Goal: Information Seeking & Learning: Learn about a topic

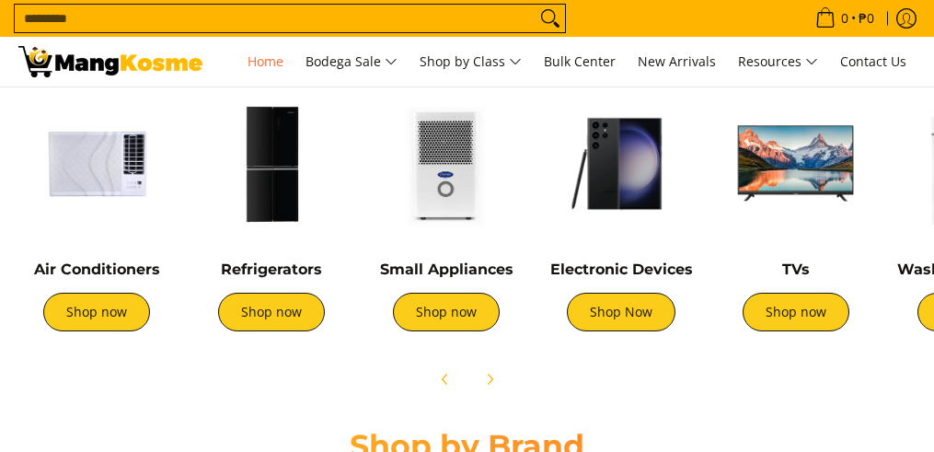
click at [274, 198] on img at bounding box center [271, 164] width 156 height 156
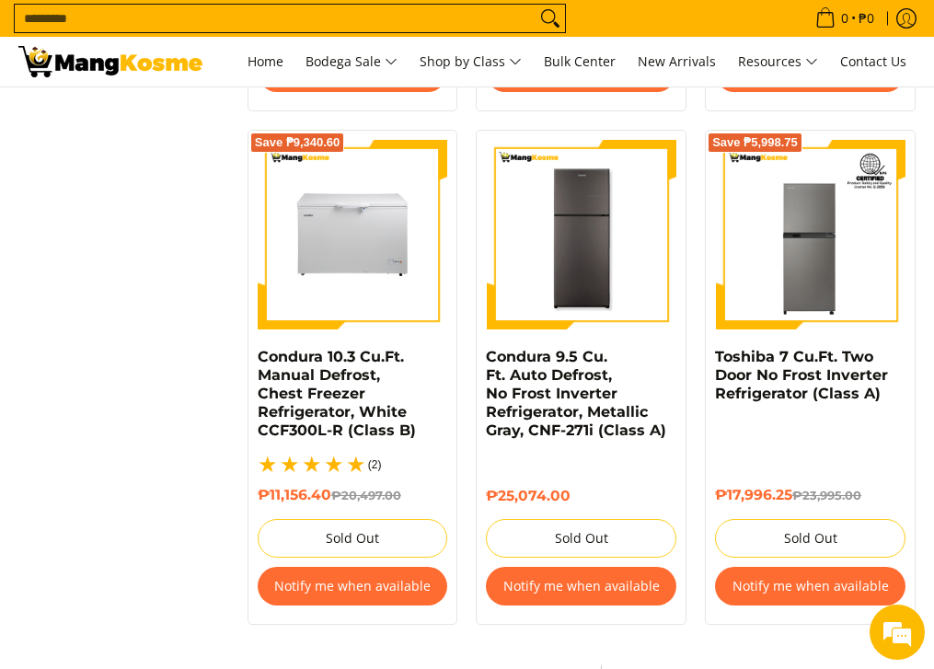
scroll to position [3862, 0]
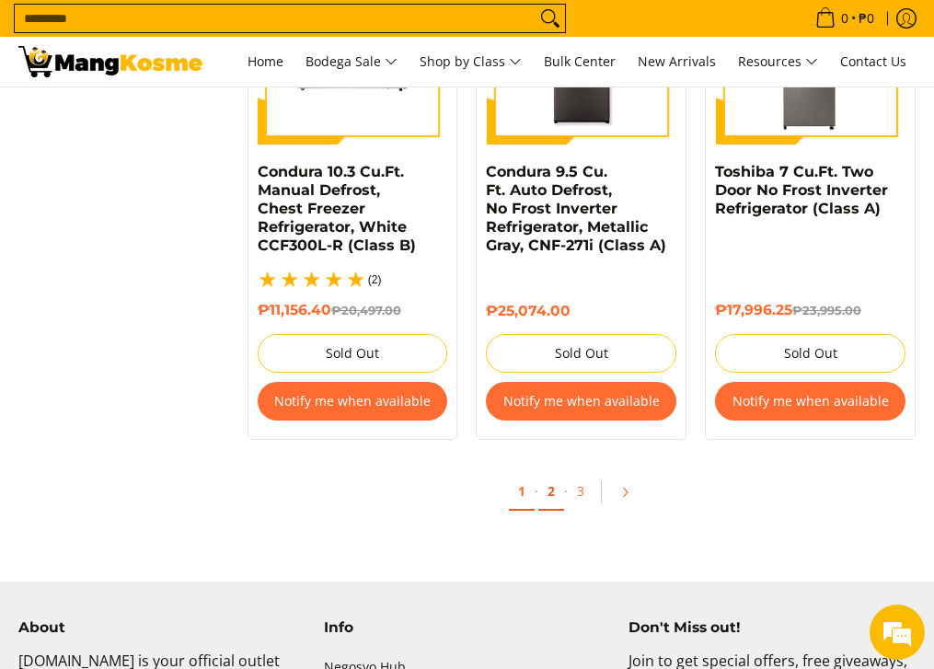
click at [541, 473] on link "2" at bounding box center [551, 492] width 26 height 38
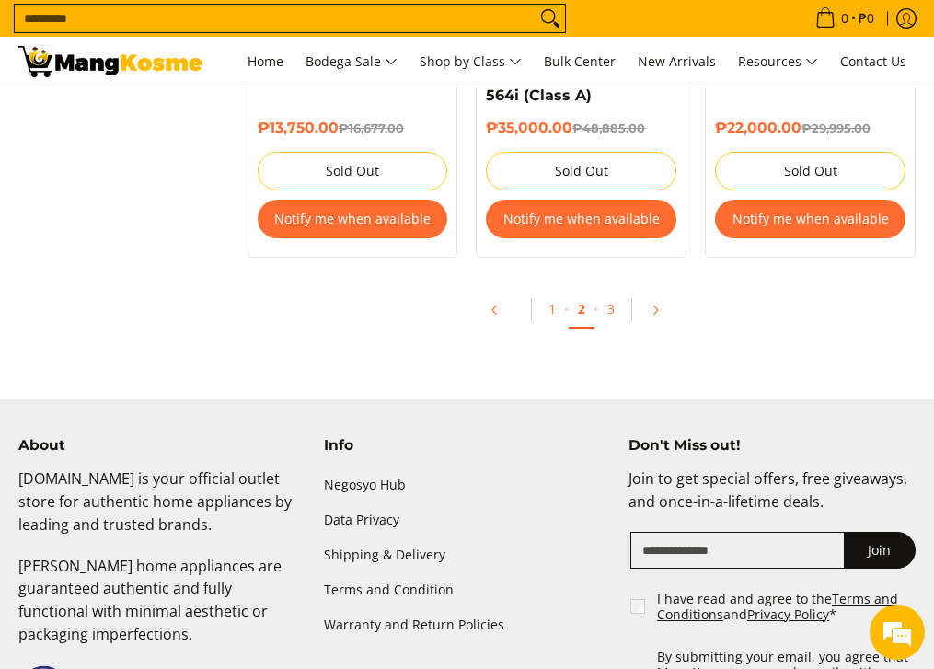
scroll to position [3955, 0]
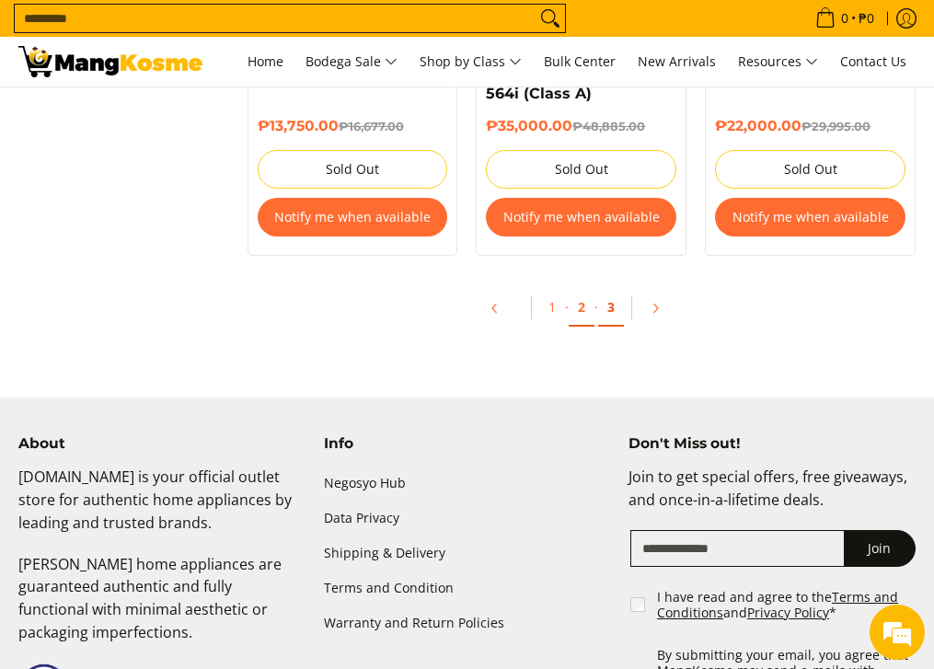
click at [616, 300] on link "3" at bounding box center [611, 308] width 26 height 38
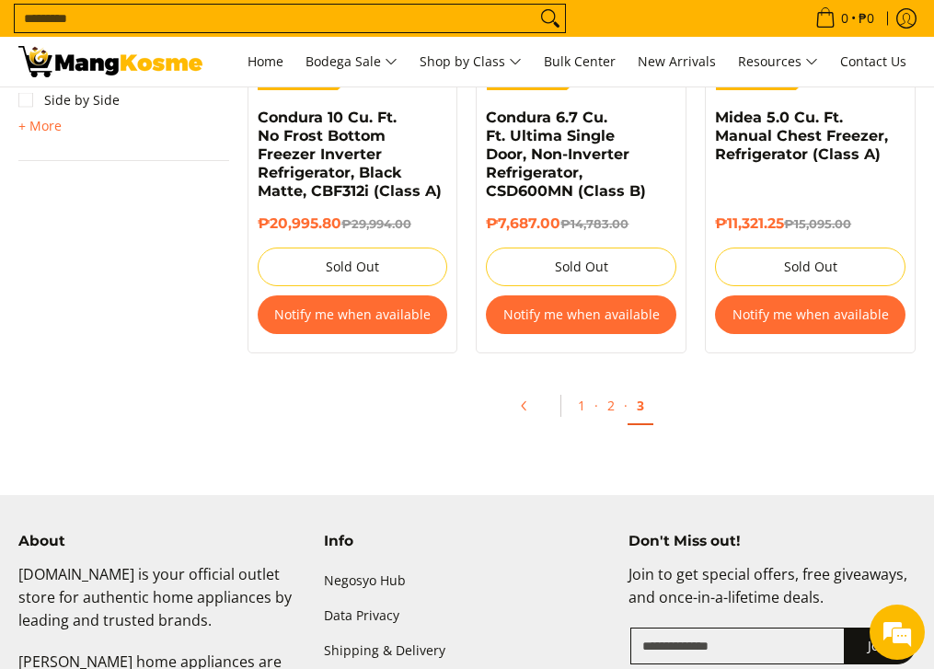
scroll to position [1470, 0]
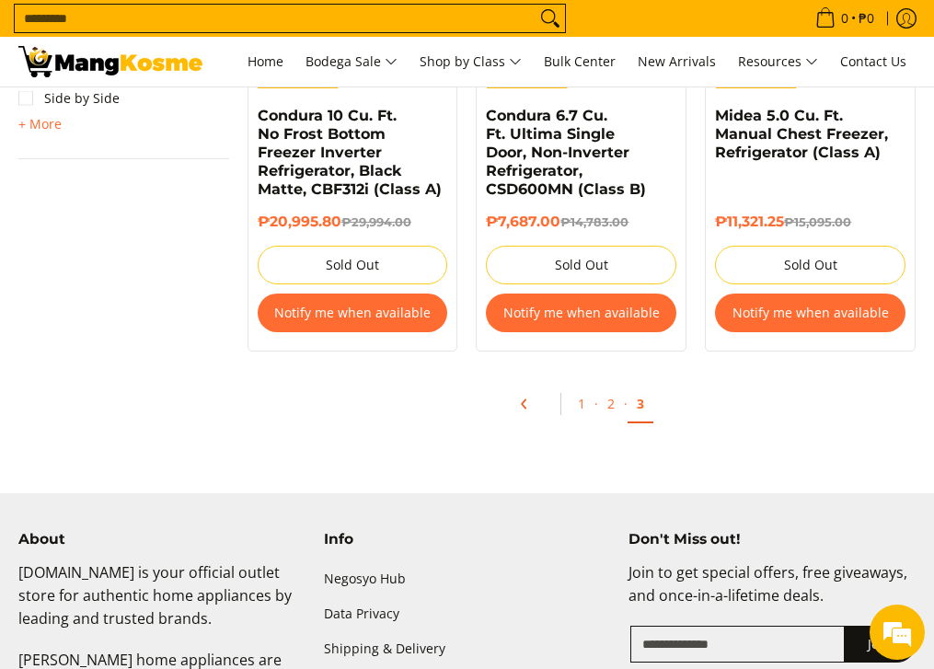
click at [521, 398] on icon "Pagination" at bounding box center [524, 404] width 13 height 13
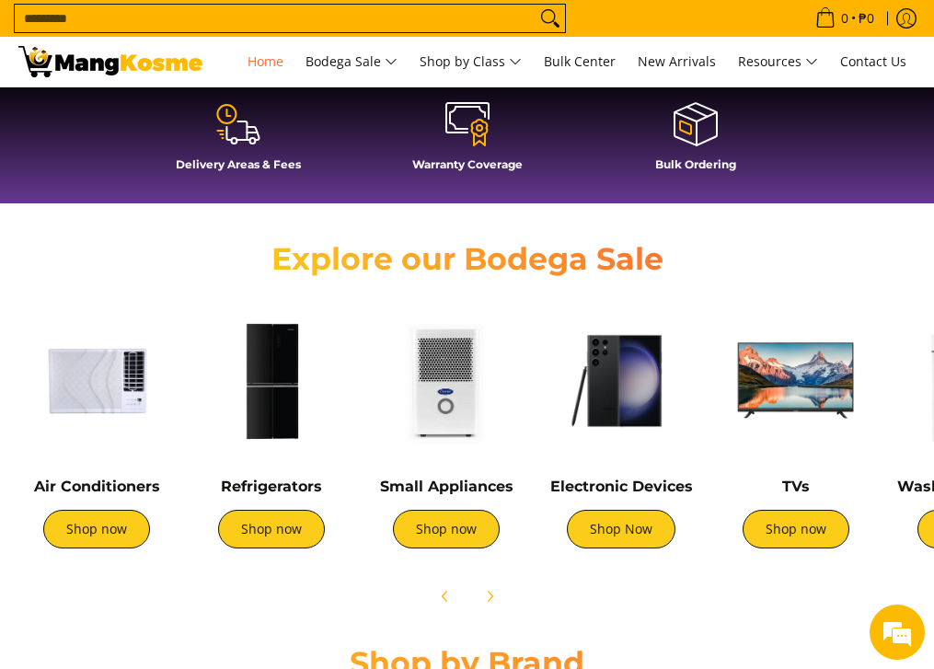
scroll to position [455, 0]
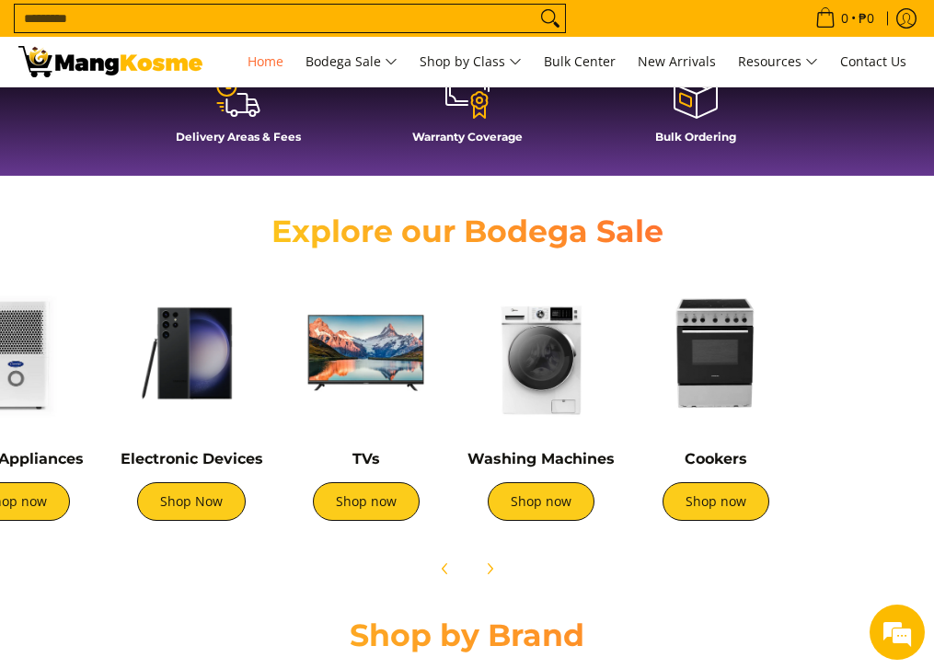
drag, startPoint x: 785, startPoint y: 392, endPoint x: 336, endPoint y: 399, distance: 449.2
click at [336, 399] on img at bounding box center [366, 353] width 156 height 156
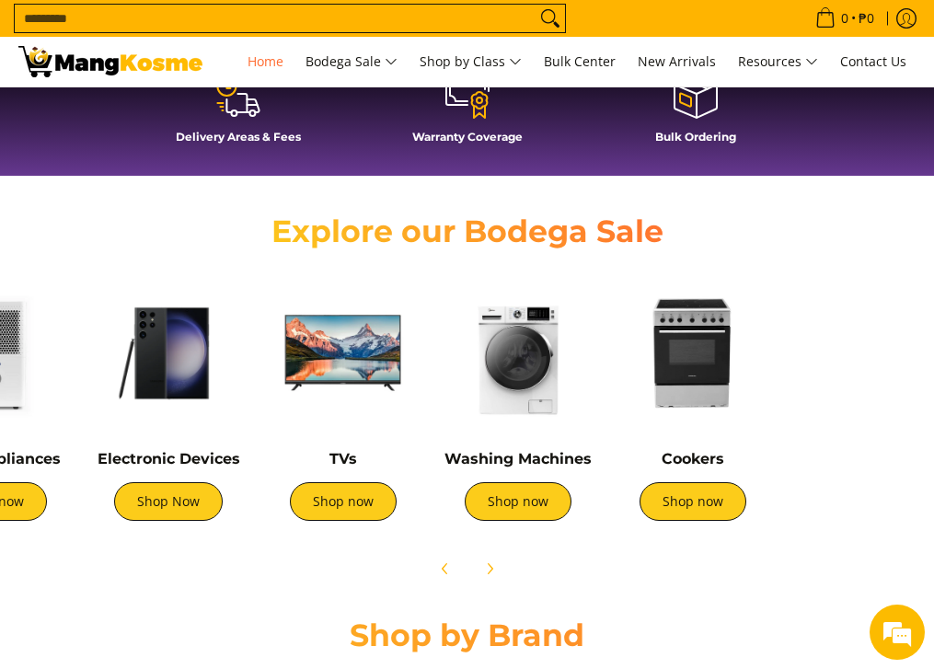
click at [695, 368] on img at bounding box center [693, 353] width 156 height 156
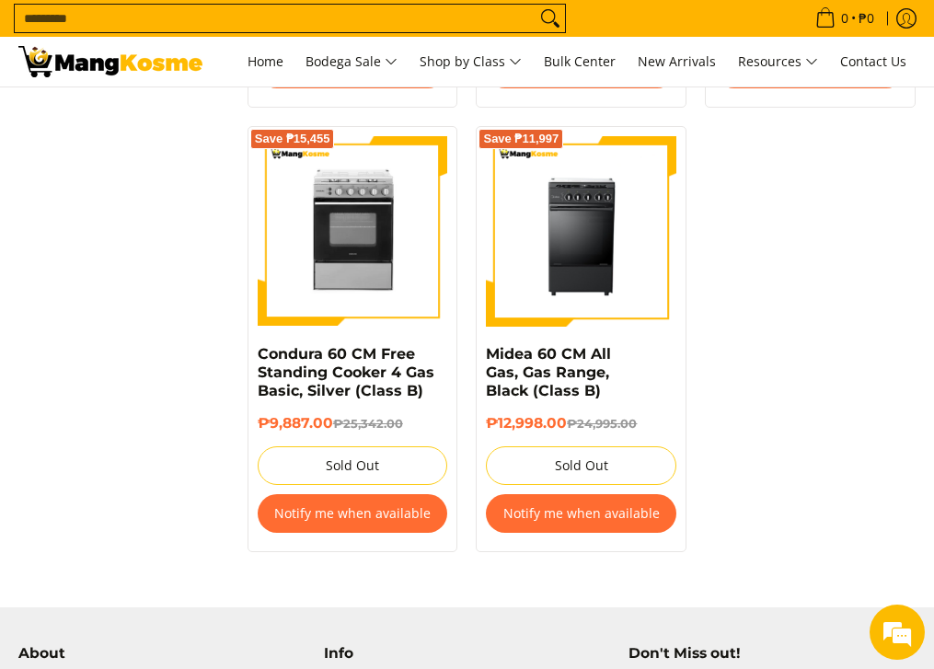
scroll to position [2025, 0]
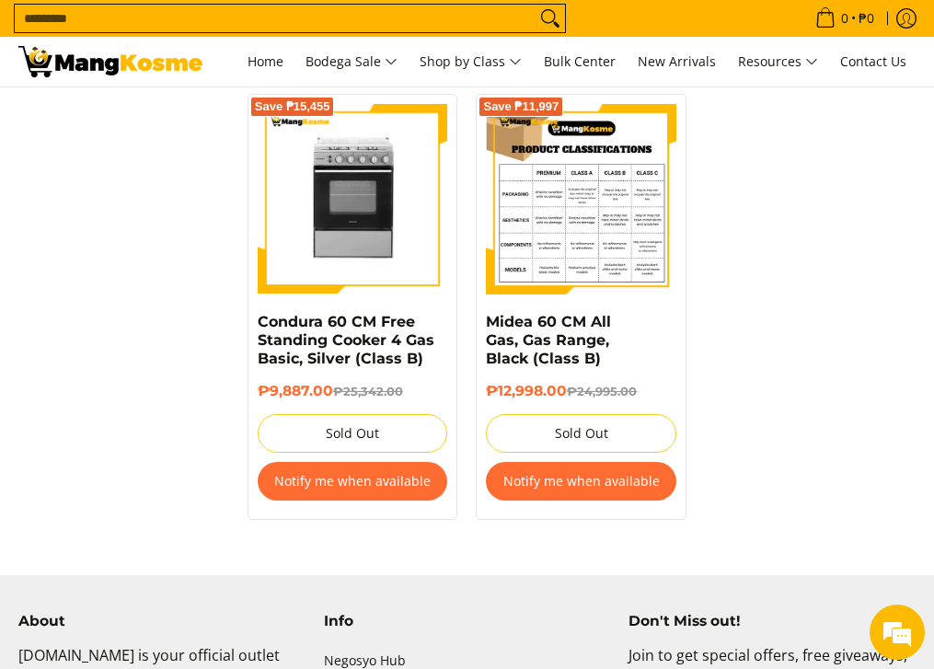
click at [603, 216] on img at bounding box center [581, 199] width 191 height 191
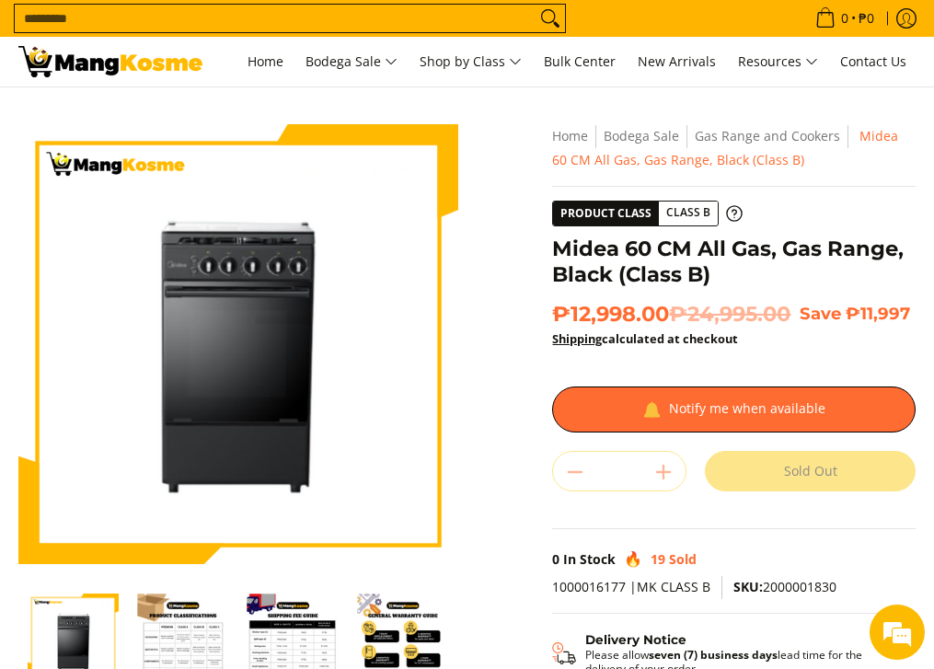
click at [593, 270] on h1 "Midea 60 CM All Gas, Gas Range, Black (Class B)" at bounding box center [734, 262] width 364 height 52
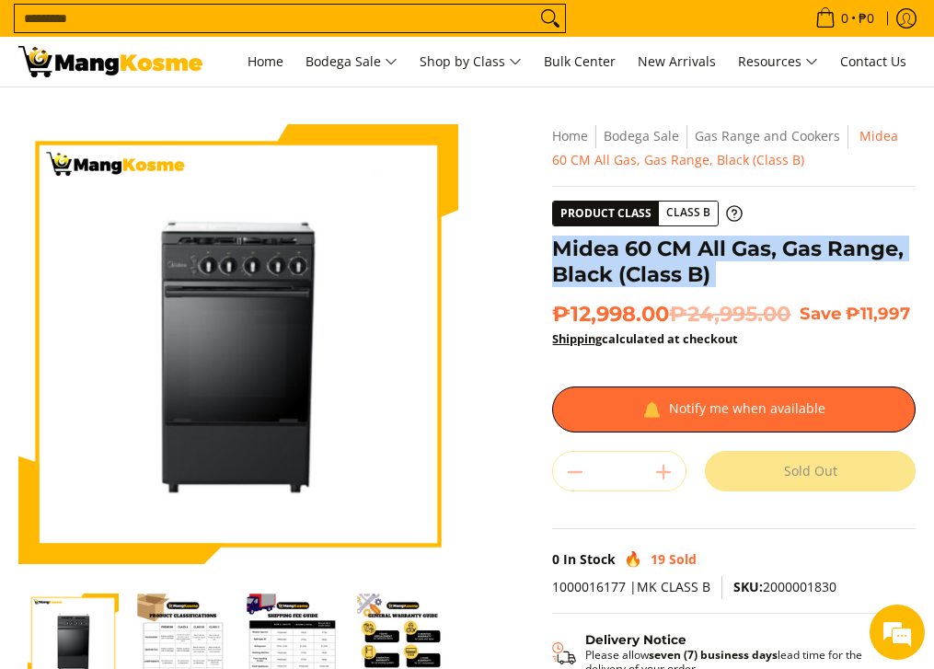
click at [593, 270] on h1 "Midea 60 CM All Gas, Gas Range, Black (Class B)" at bounding box center [734, 262] width 364 height 52
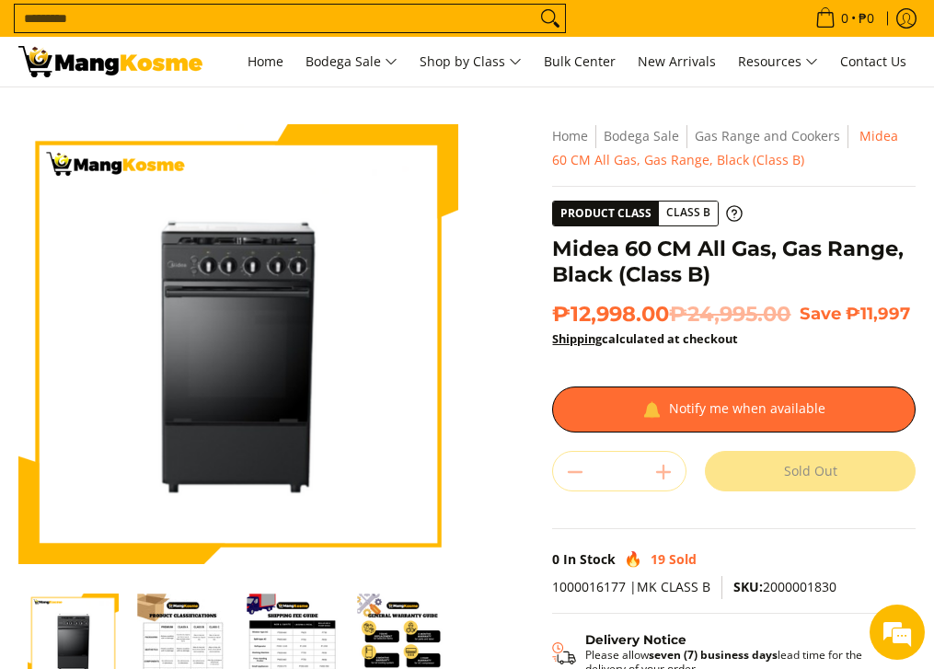
click at [567, 255] on h1 "Midea 60 CM All Gas, Gas Range, Black (Class B)" at bounding box center [734, 262] width 364 height 52
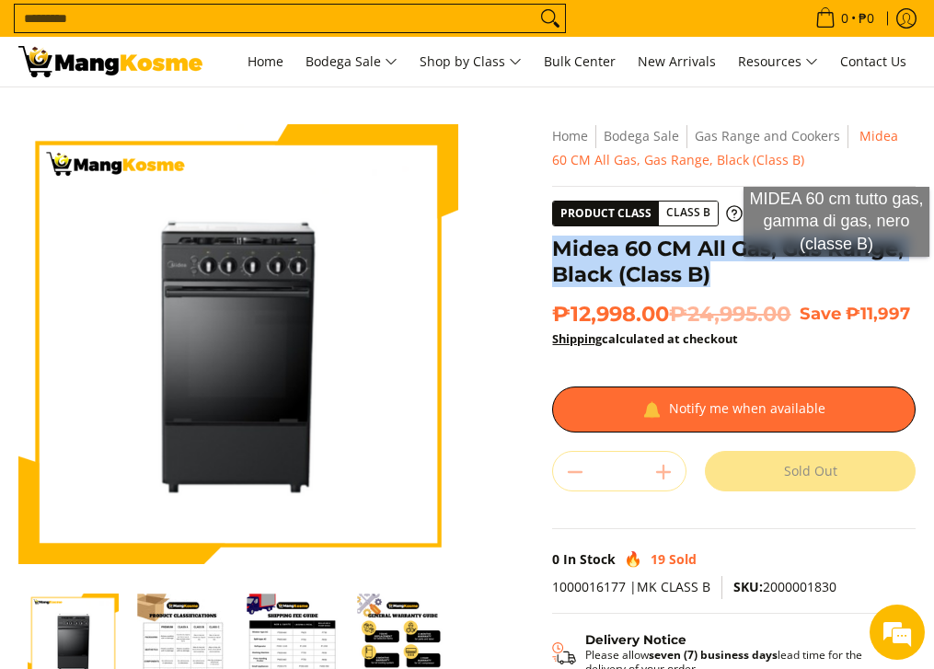
drag, startPoint x: 553, startPoint y: 249, endPoint x: 915, endPoint y: 275, distance: 362.6
click at [915, 275] on h1 "Midea 60 CM All Gas, Gas Range, Black (Class B)" at bounding box center [734, 262] width 364 height 52
copy h1 "Midea 60 CM All Gas, Gas Range, Black (Class B)"
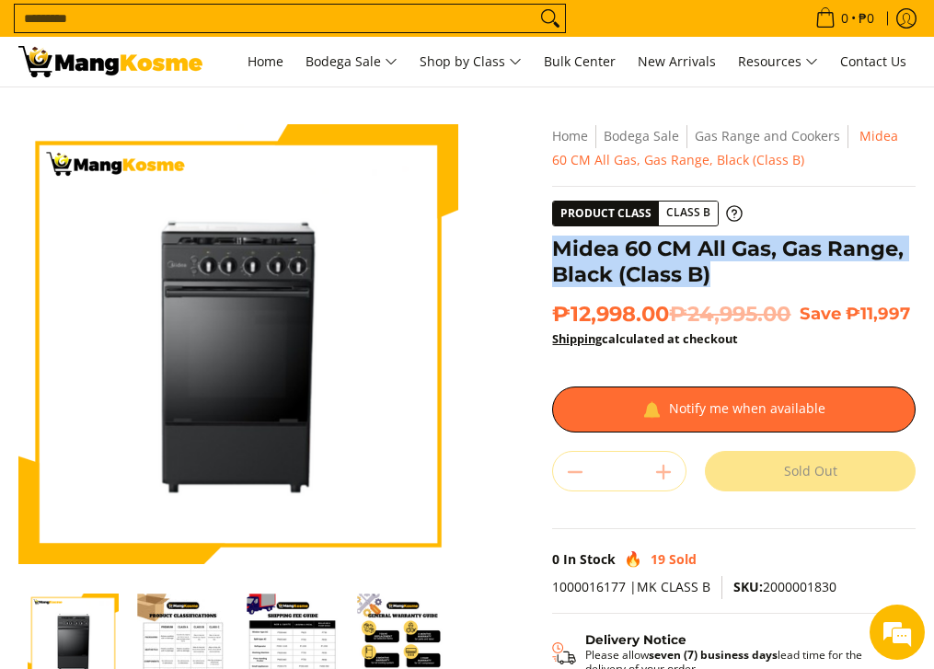
click at [620, 266] on h1 "Midea 60 CM All Gas, Gas Range, Black (Class B)" at bounding box center [734, 262] width 364 height 52
